Goal: Task Accomplishment & Management: Manage account settings

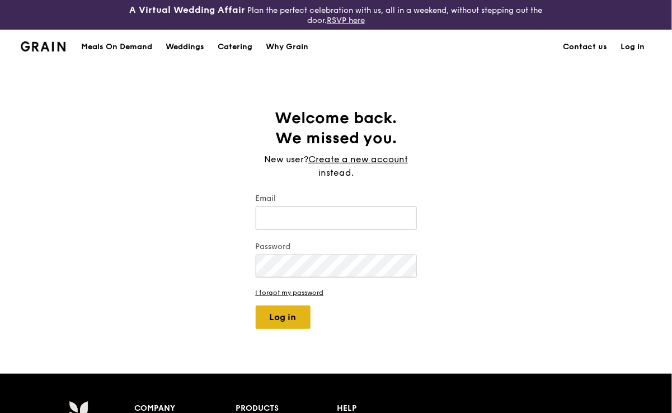
type input "[EMAIL_ADDRESS][DOMAIN_NAME]"
click at [301, 314] on button "Log in" at bounding box center [283, 316] width 55 height 23
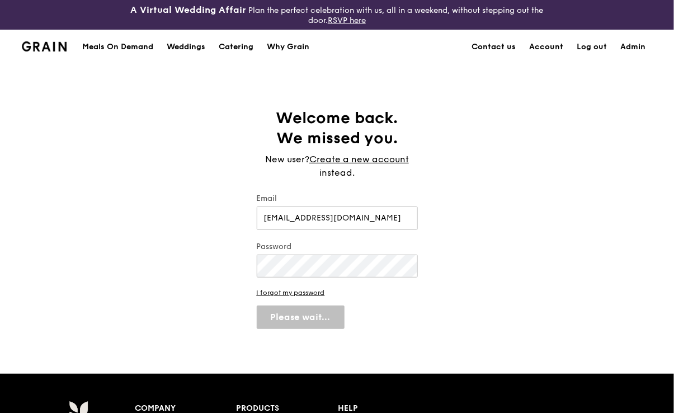
select select "100"
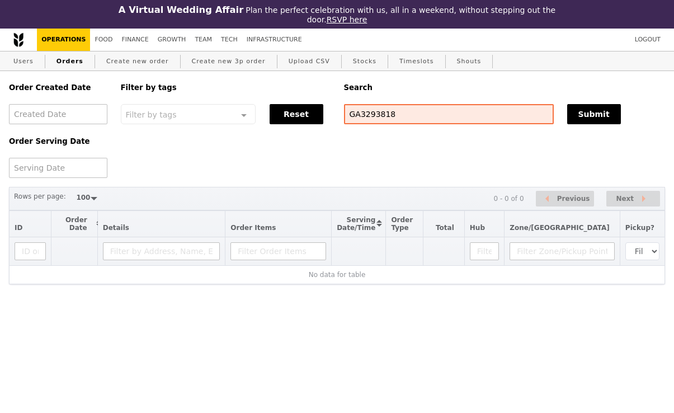
select select "100"
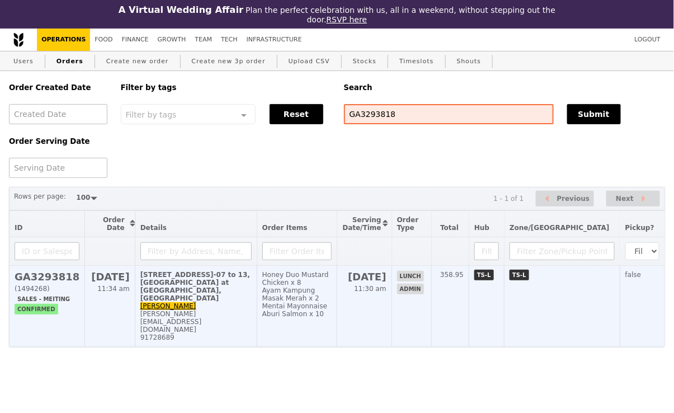
click at [252, 310] on div "[PERSON_NAME][EMAIL_ADDRESS][DOMAIN_NAME]" at bounding box center [195, 321] width 111 height 23
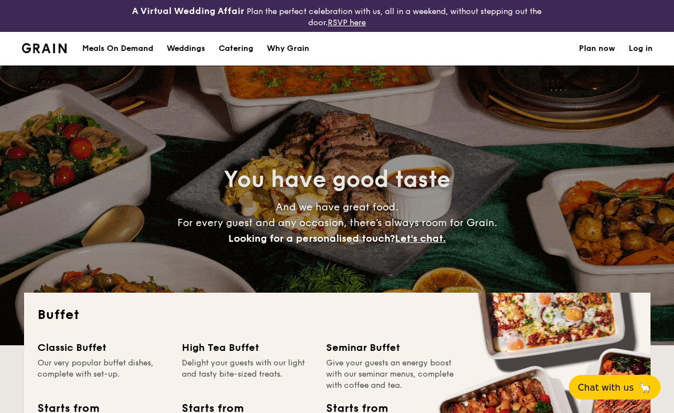
select select
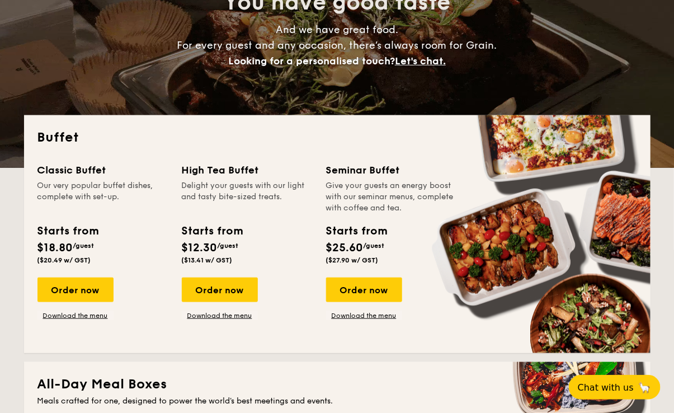
scroll to position [181, 0]
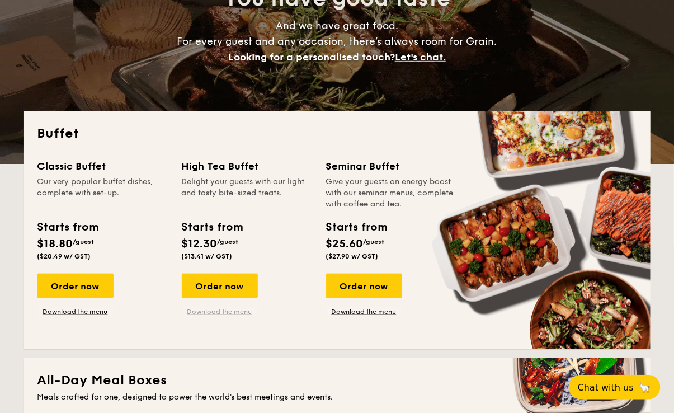
click at [207, 314] on link "Download the menu" at bounding box center [220, 311] width 76 height 9
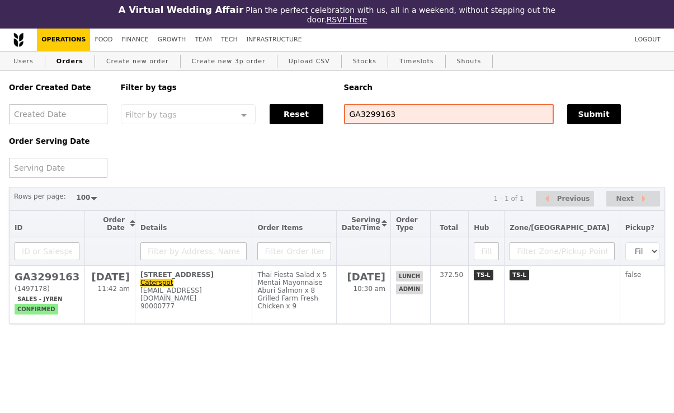
select select "100"
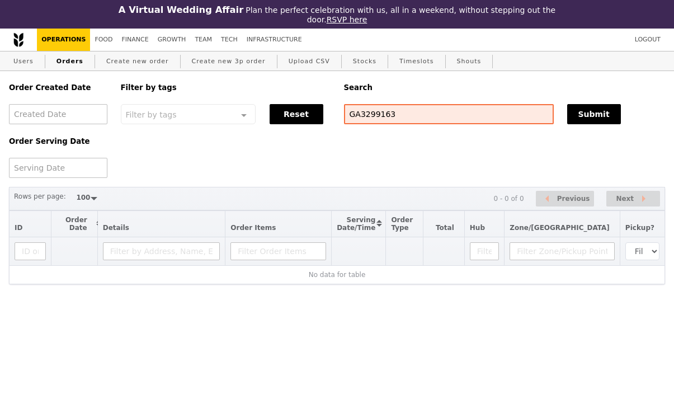
select select "100"
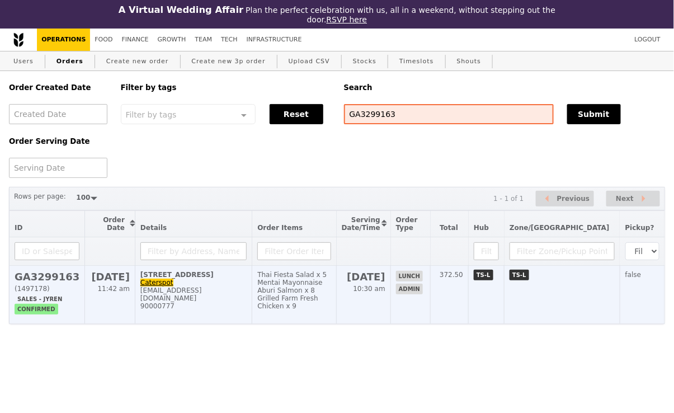
click at [294, 300] on div "Grilled Farm Fresh Chicken x 9" at bounding box center [293, 302] width 73 height 16
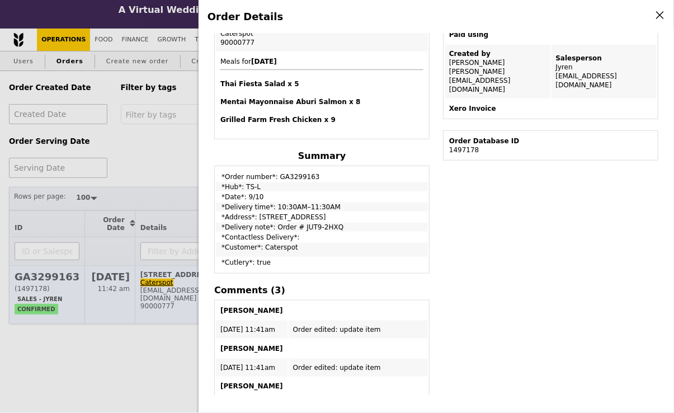
scroll to position [382, 0]
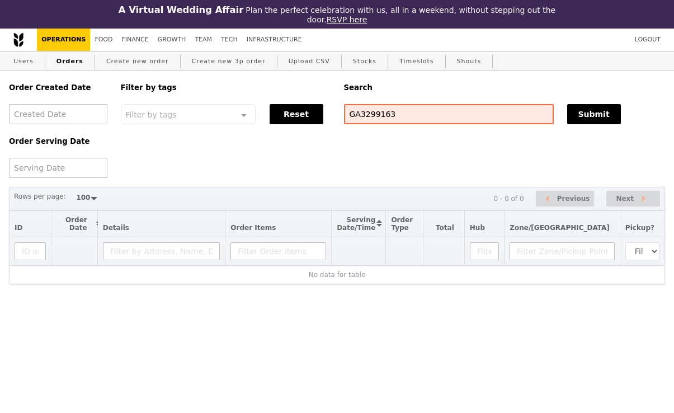
select select "100"
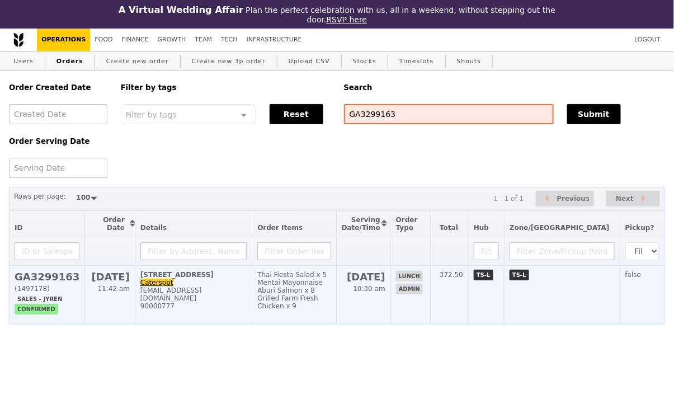
click at [331, 284] on div "Mentai Mayonnaise Aburi Salmon x 8" at bounding box center [293, 287] width 73 height 16
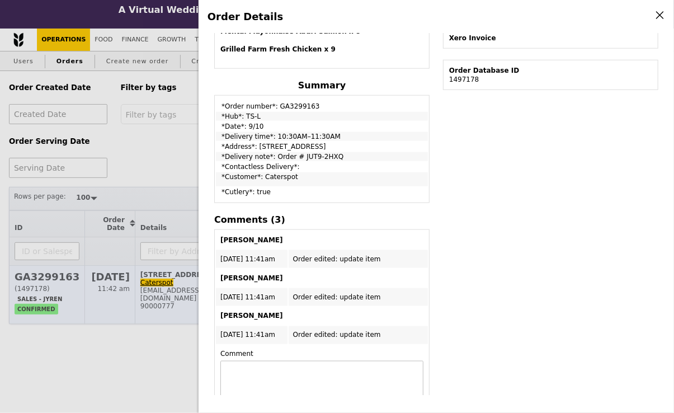
scroll to position [321, 0]
